Goal: Information Seeking & Learning: Check status

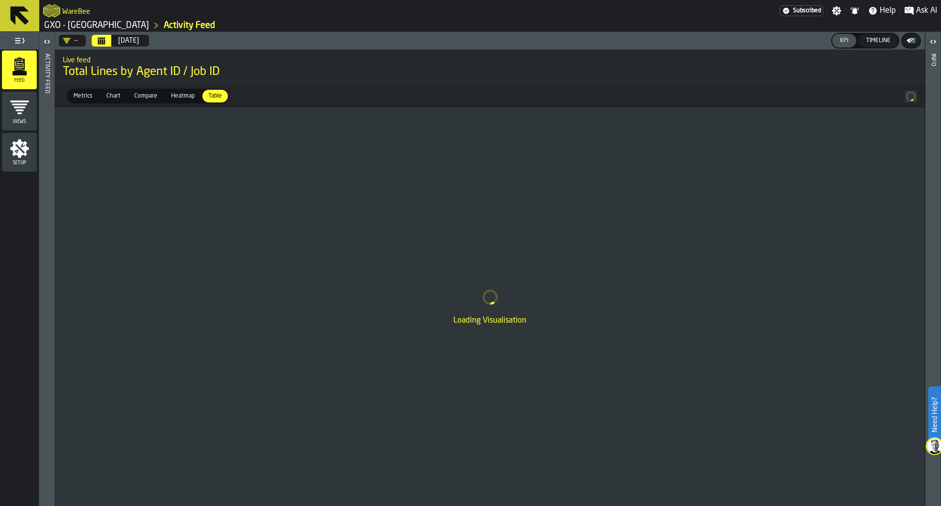
click at [54, 42] on header "Activity Feed" at bounding box center [46, 269] width 15 height 474
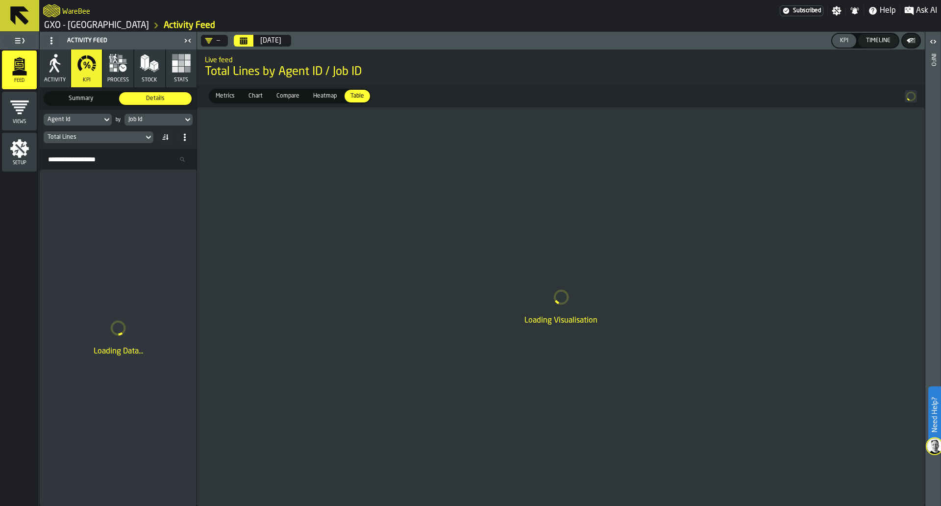
click at [136, 120] on div "Job Id" at bounding box center [153, 119] width 50 height 7
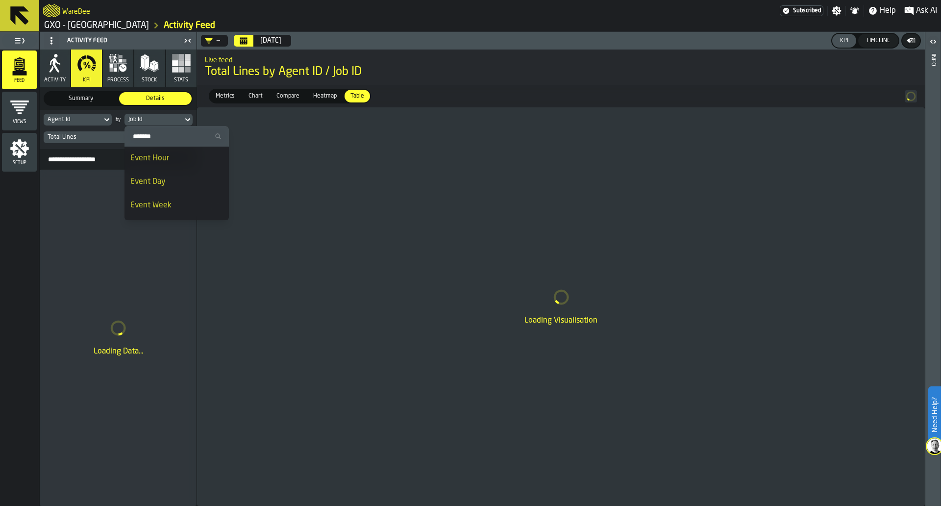
click at [156, 181] on div "Event Day" at bounding box center [176, 182] width 93 height 12
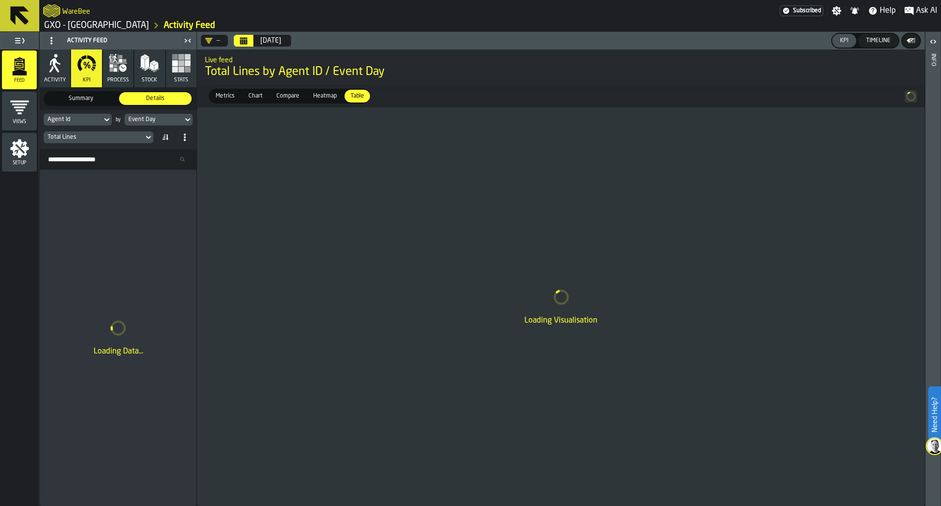
click at [129, 137] on div "Total Lines" at bounding box center [94, 137] width 92 height 7
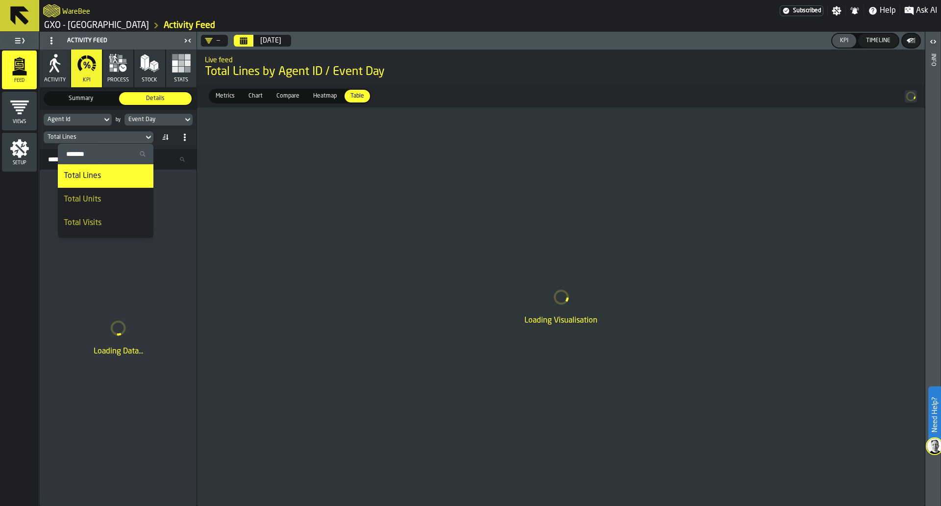
click at [129, 193] on li "Total Units" at bounding box center [106, 200] width 96 height 24
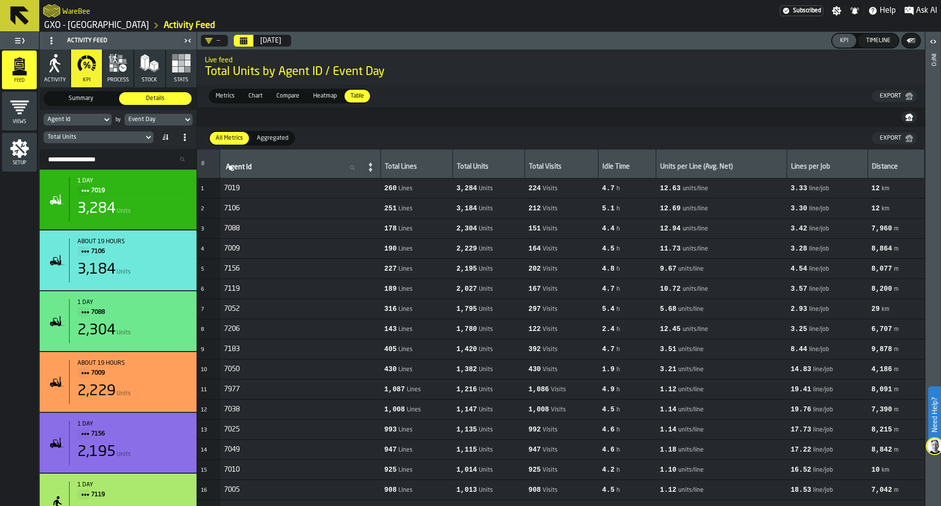
click at [208, 38] on icon "DropdownMenuValue-" at bounding box center [209, 41] width 8 height 8
click at [249, 113] on li "Picking (No Milk)" at bounding box center [248, 106] width 94 height 24
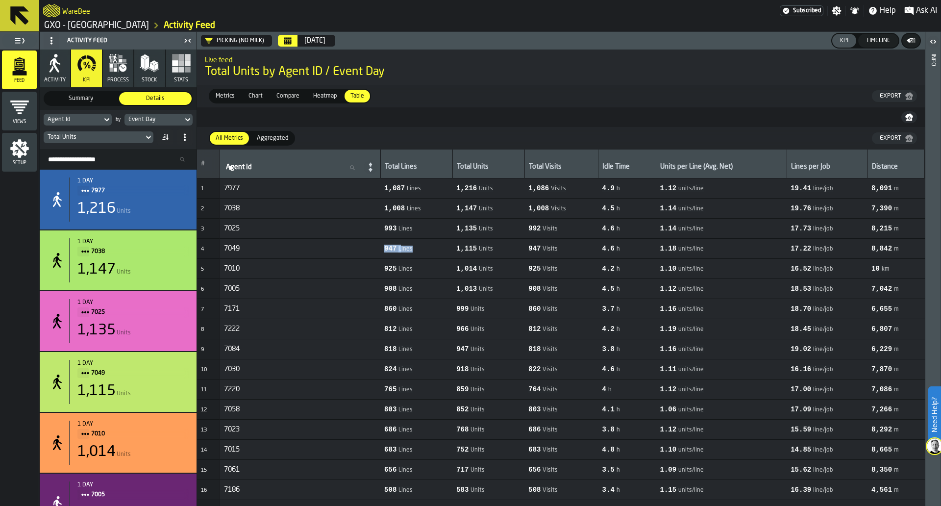
drag, startPoint x: 406, startPoint y: 253, endPoint x: 469, endPoint y: 258, distance: 63.4
click at [452, 258] on td "947 Lines" at bounding box center [416, 249] width 72 height 20
drag, startPoint x: 480, startPoint y: 251, endPoint x: 533, endPoint y: 251, distance: 52.5
click at [521, 251] on span "1,115 Units" at bounding box center [488, 249] width 64 height 8
click at [594, 250] on span "947 Visits" at bounding box center [561, 249] width 66 height 8
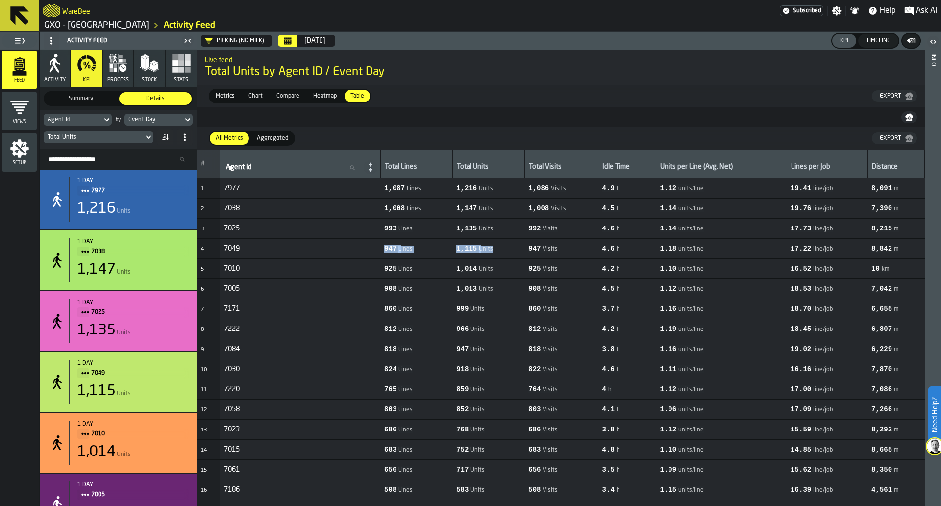
drag, startPoint x: 251, startPoint y: 244, endPoint x: 533, endPoint y: 278, distance: 283.9
click at [525, 259] on td "1,014 Units" at bounding box center [488, 269] width 72 height 20
click at [328, 96] on span "Heatmap" at bounding box center [324, 96] width 31 height 9
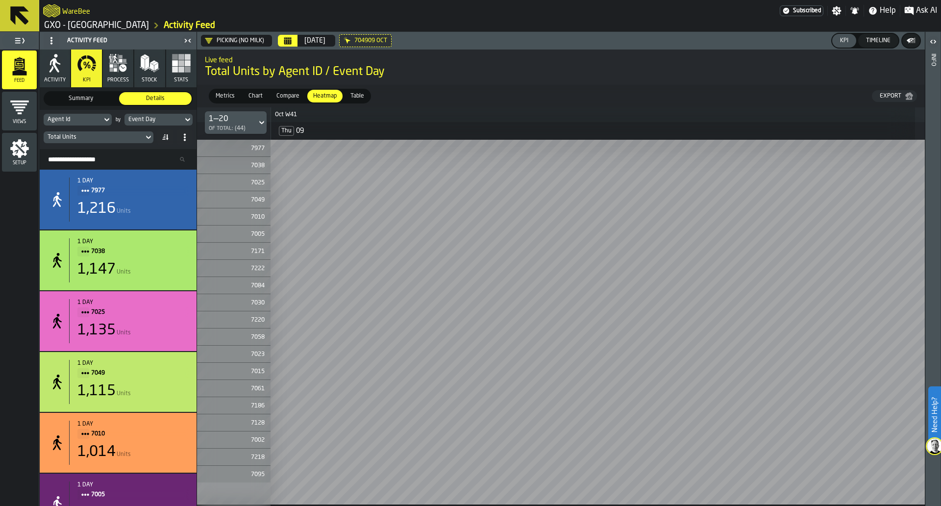
click at [0, 0] on icon at bounding box center [0, 0] width 0 height 0
click at [225, 93] on span "Metrics" at bounding box center [225, 96] width 27 height 9
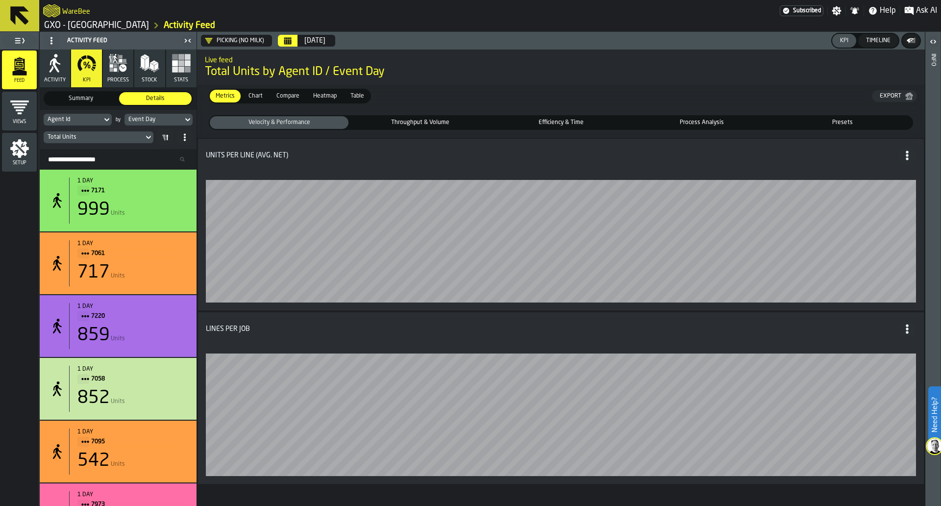
click at [399, 127] on span "Throughput & Volume" at bounding box center [419, 122] width 135 height 9
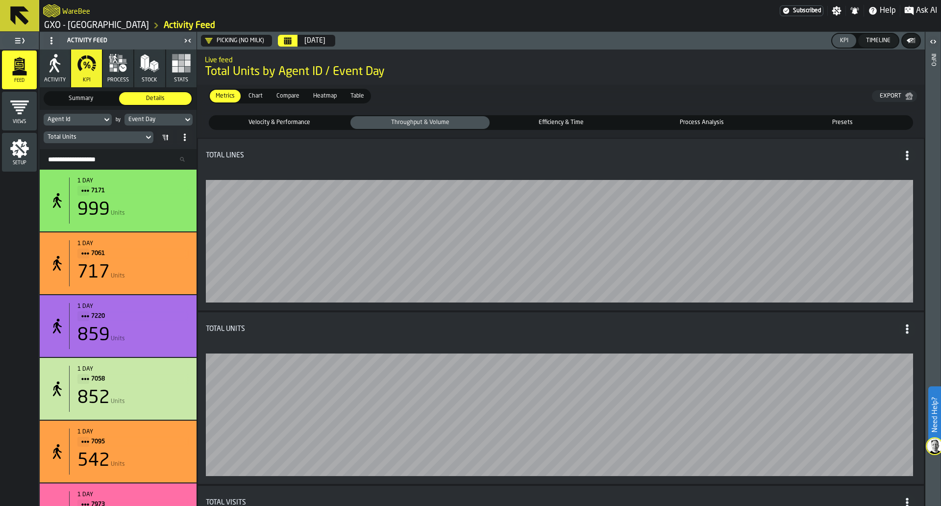
click at [333, 125] on span "Velocity & Performance" at bounding box center [279, 122] width 135 height 9
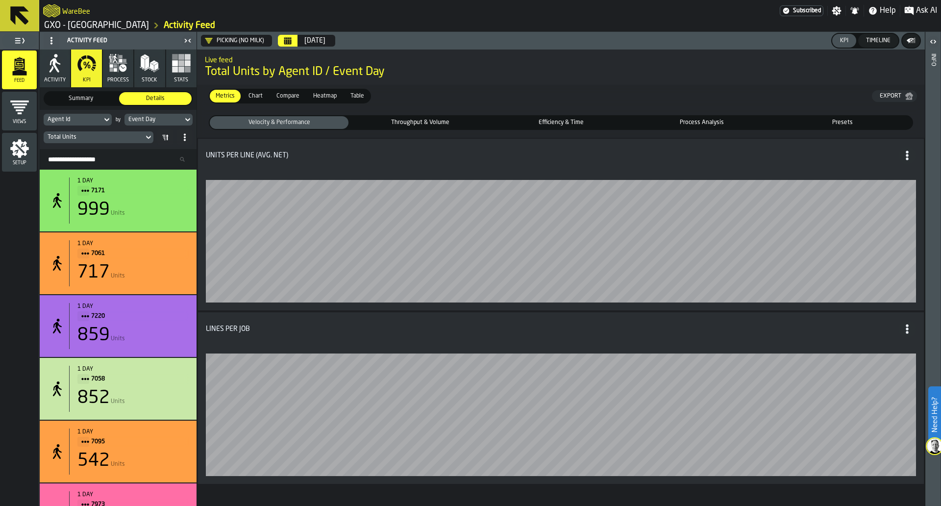
click at [456, 129] on div "Throughput & Volume" at bounding box center [419, 122] width 139 height 13
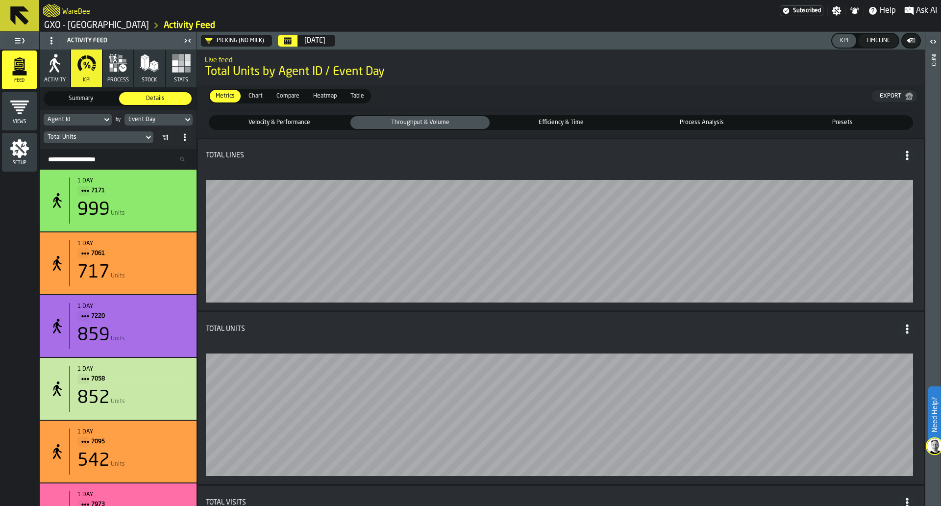
click at [499, 124] on span "Efficiency & Time" at bounding box center [561, 122] width 135 height 9
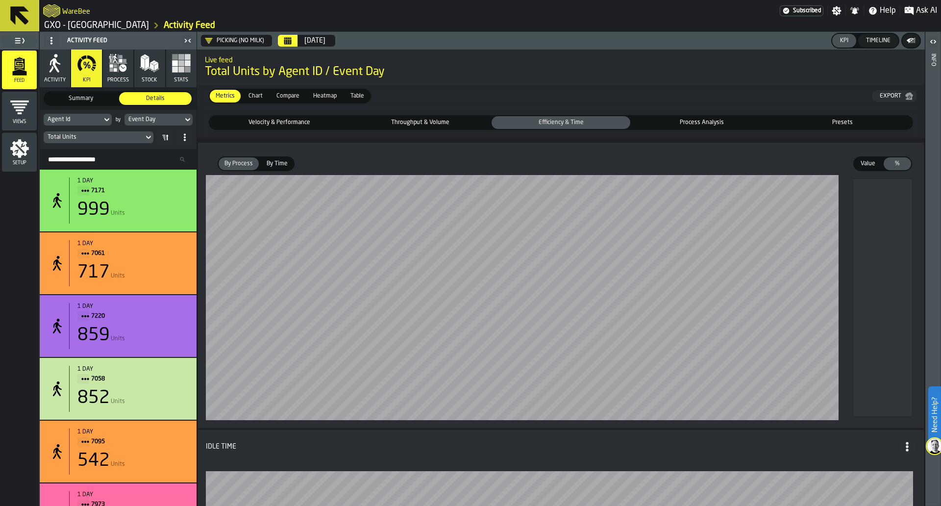
click at [392, 129] on div "Throughput & Volume" at bounding box center [419, 122] width 139 height 13
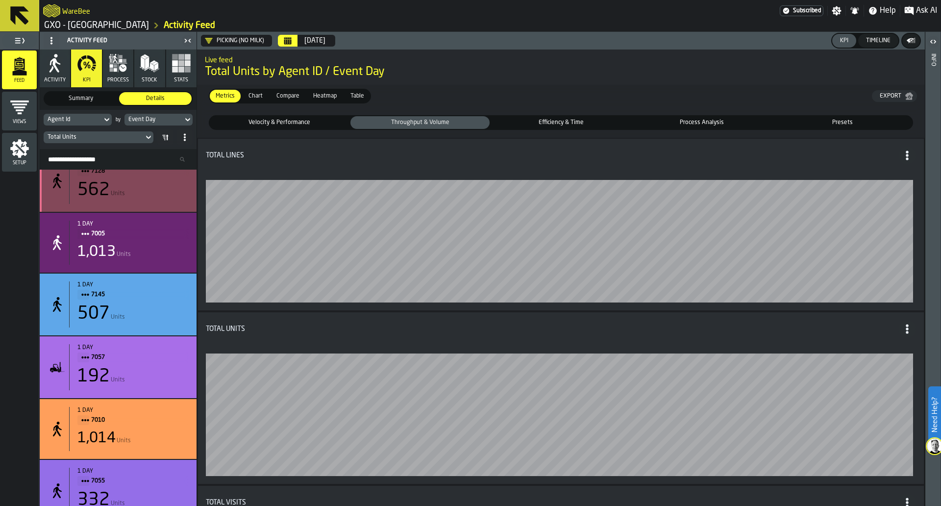
scroll to position [1475, 0]
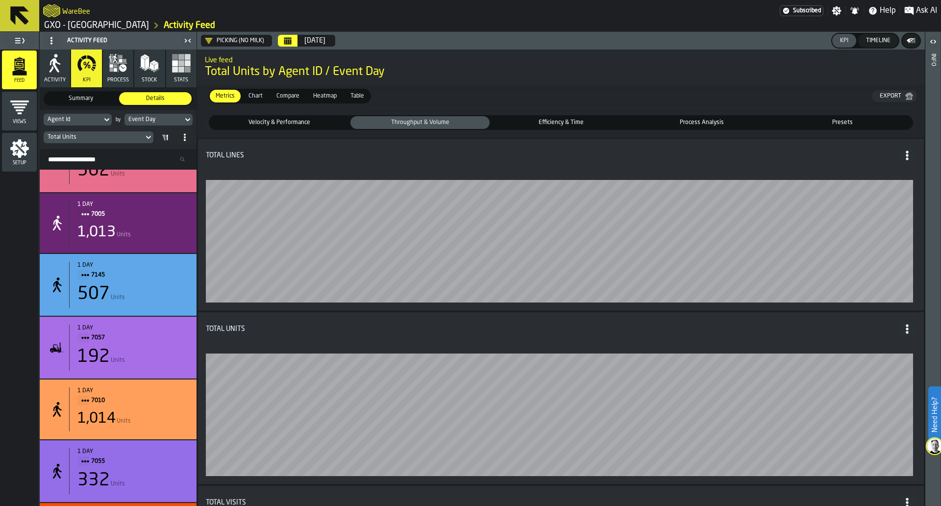
click at [127, 76] on button "process" at bounding box center [118, 69] width 30 height 38
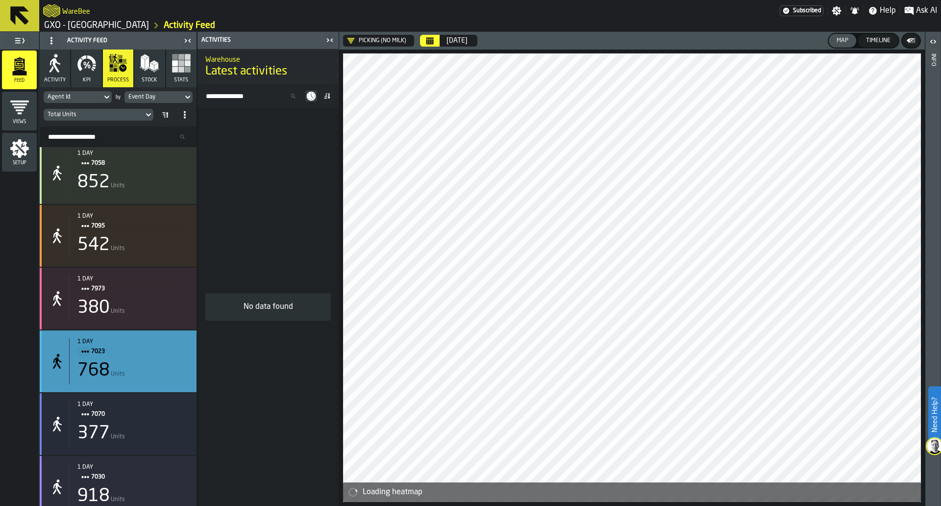
scroll to position [223, 0]
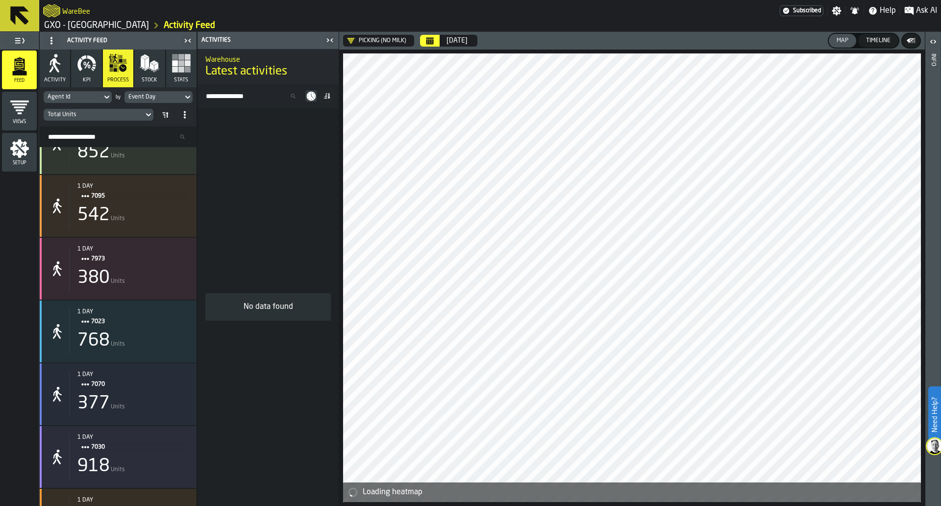
click at [121, 133] on input "Search Resources..." at bounding box center [118, 136] width 149 height 13
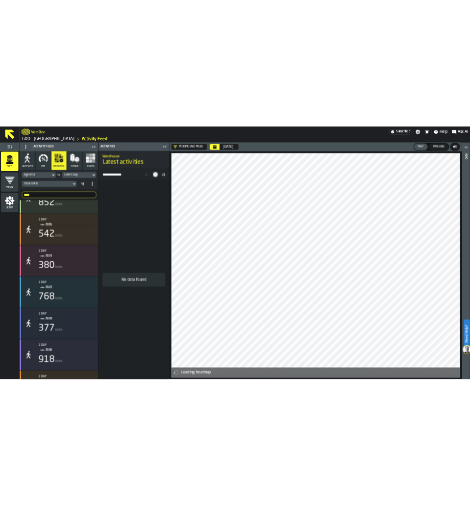
scroll to position [0, 0]
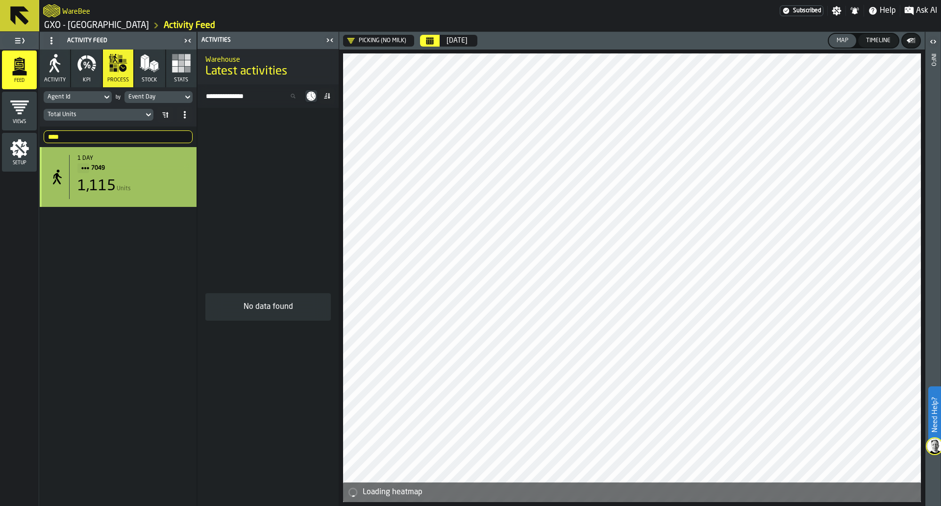
type input "****"
click at [133, 203] on div "1 day 7049 1,115 Units" at bounding box center [118, 177] width 157 height 60
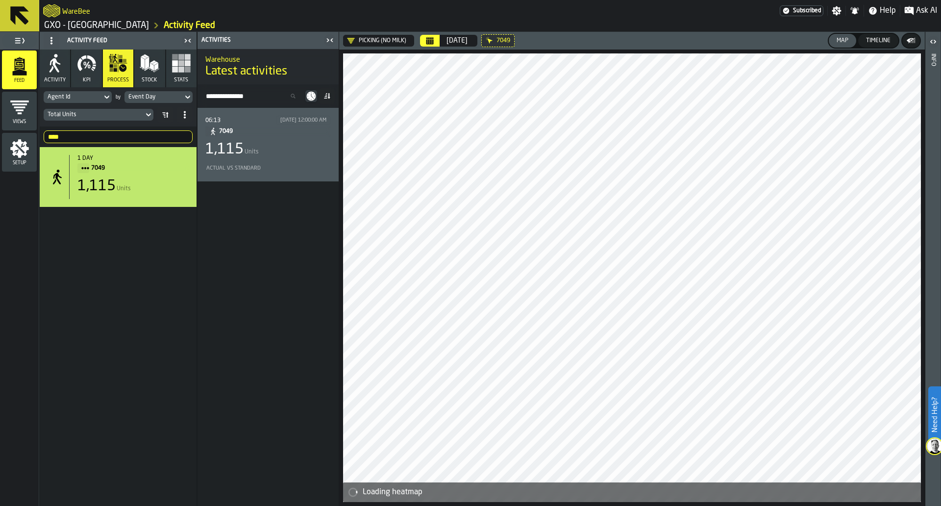
click at [235, 167] on div "Actual vs Standard" at bounding box center [266, 168] width 122 height 6
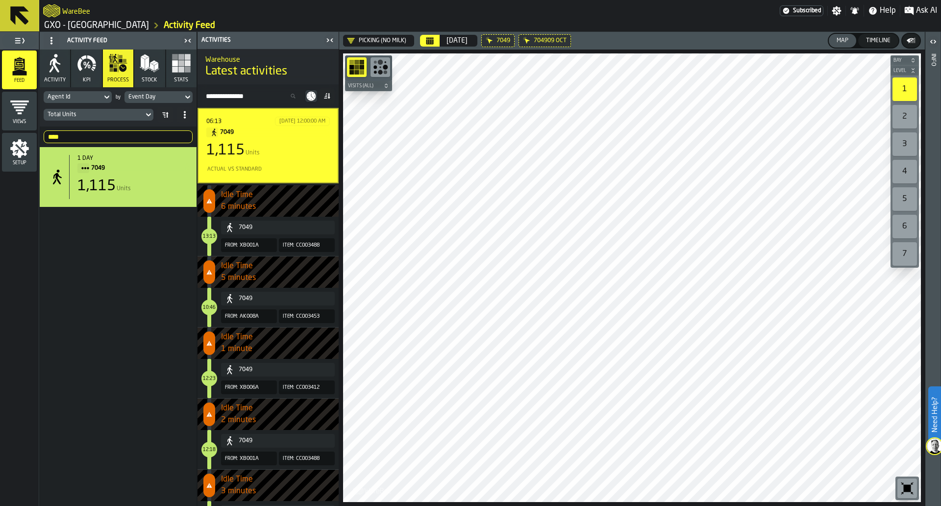
click at [0, 0] on icon at bounding box center [0, 0] width 0 height 0
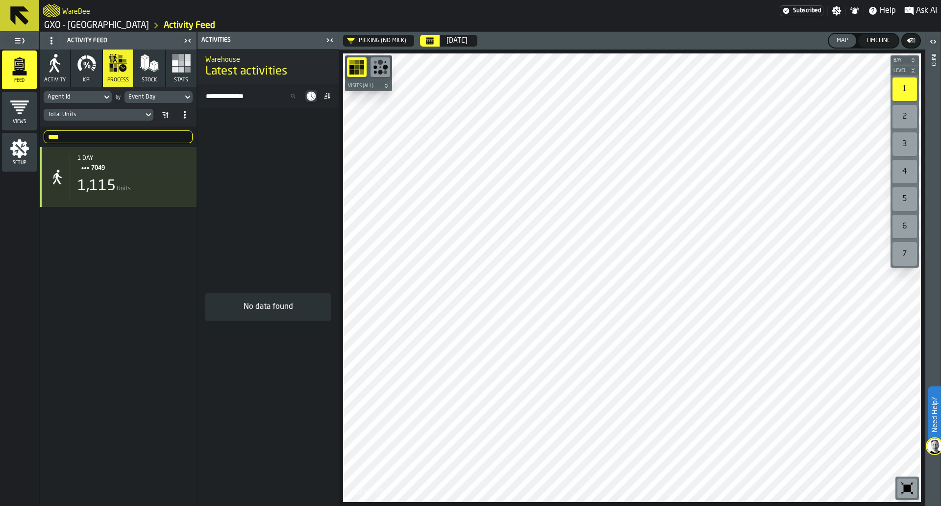
click at [898, 481] on div "button-toolbar-undefined" at bounding box center [908, 488] width 20 height 20
